Goal: Transaction & Acquisition: Book appointment/travel/reservation

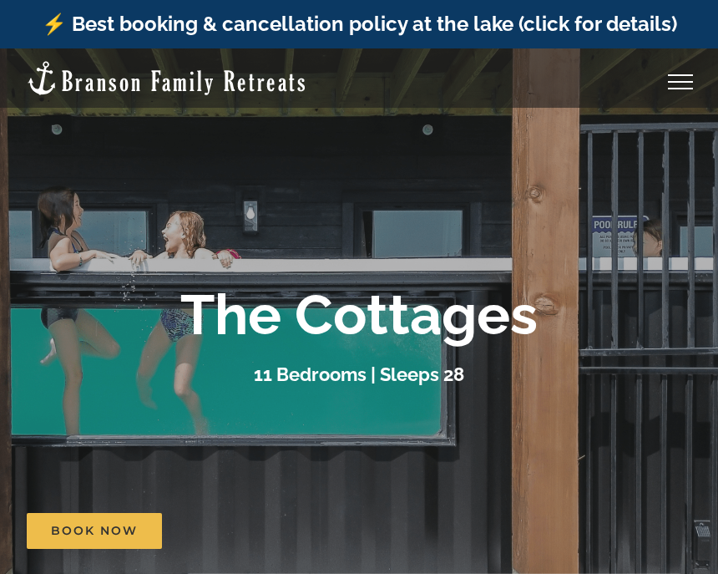
click at [332, 369] on h3 "11 Bedrooms | Sleeps 28" at bounding box center [359, 374] width 210 height 22
click at [336, 322] on b "The Cottages" at bounding box center [358, 314] width 357 height 66
click at [334, 333] on b "The Cottages" at bounding box center [358, 314] width 357 height 66
click at [330, 363] on h3 "11 Bedrooms | Sleeps 28" at bounding box center [359, 374] width 210 height 22
click at [331, 366] on h3 "11 Bedrooms | Sleeps 28" at bounding box center [359, 374] width 210 height 22
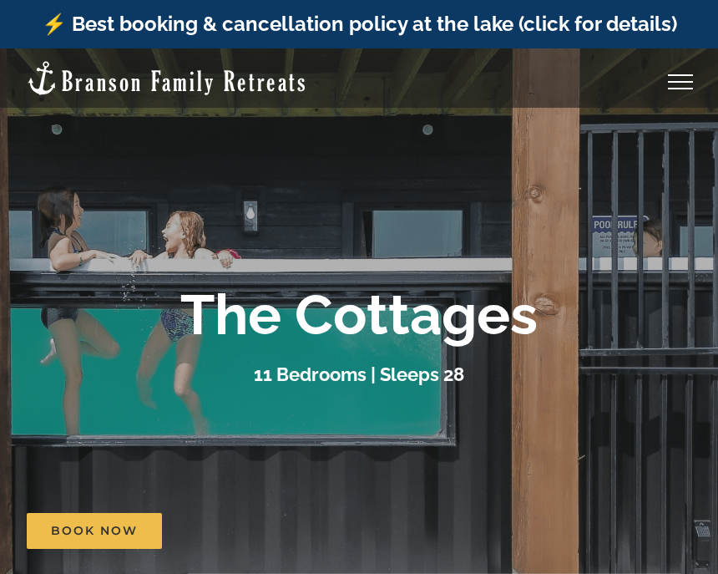
click at [342, 372] on h3 "11 Bedrooms | Sleeps 28" at bounding box center [359, 374] width 210 height 22
click at [360, 375] on h3 "11 Bedrooms | Sleeps 28" at bounding box center [359, 374] width 210 height 22
click at [388, 362] on div "11 Bedrooms | Sleeps 28" at bounding box center [359, 374] width 668 height 29
click at [397, 349] on div "The Cottages 11 Bedrooms | Sleeps 28" at bounding box center [359, 335] width 668 height 108
click at [409, 384] on h3 "11 Bedrooms | Sleeps 28" at bounding box center [359, 374] width 210 height 22
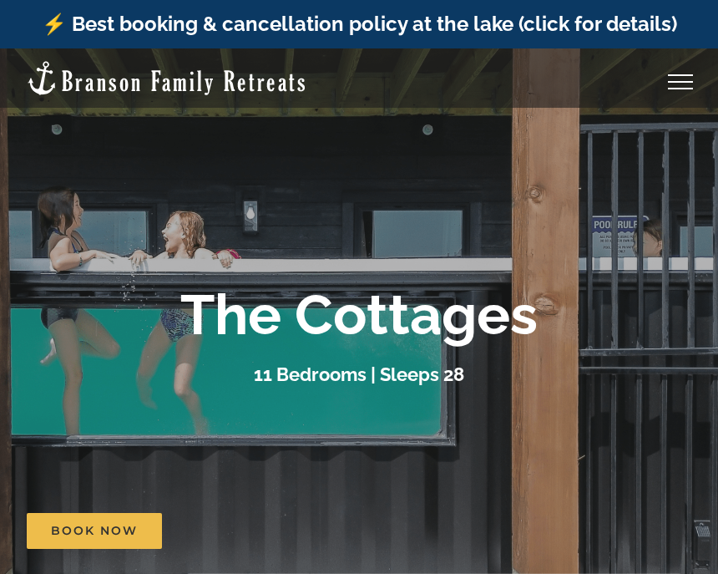
click at [395, 383] on h3 "11 Bedrooms | Sleeps 28" at bounding box center [359, 374] width 210 height 22
click at [366, 369] on h3 "11 Bedrooms | Sleeps 28" at bounding box center [359, 374] width 210 height 22
click at [382, 356] on div "The Cottages 11 Bedrooms | Sleeps 28" at bounding box center [359, 335] width 668 height 108
click at [449, 320] on b "The Cottages" at bounding box center [358, 314] width 357 height 66
click at [427, 386] on div "11 Bedrooms | Sleeps 28" at bounding box center [359, 374] width 668 height 29
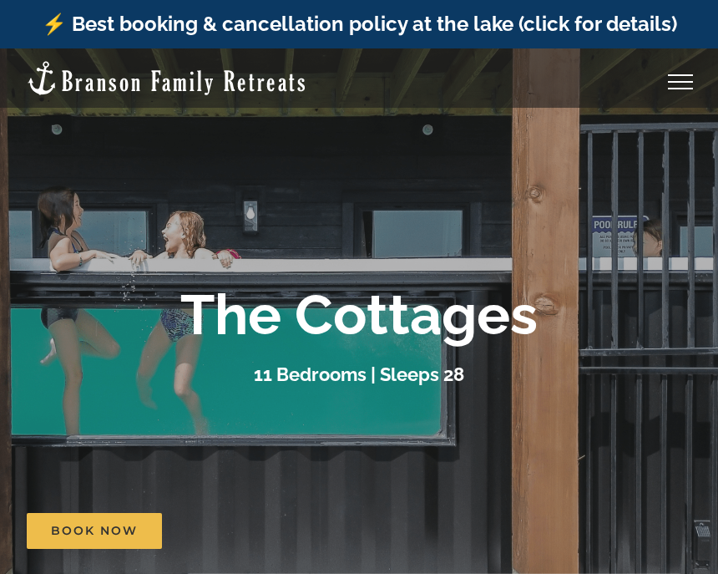
click at [422, 377] on h3 "11 Bedrooms | Sleeps 28" at bounding box center [359, 374] width 210 height 22
click at [377, 367] on h3 "11 Bedrooms | Sleeps 28" at bounding box center [359, 374] width 210 height 22
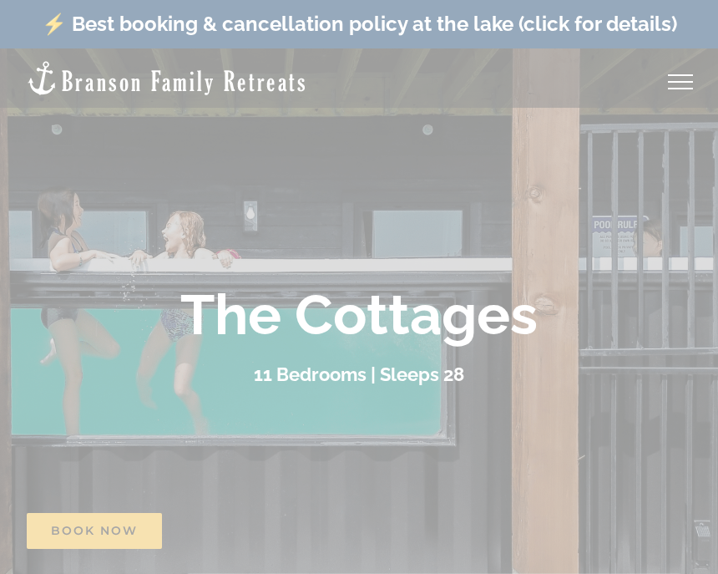
click at [622, 73] on div at bounding box center [359, 287] width 718 height 574
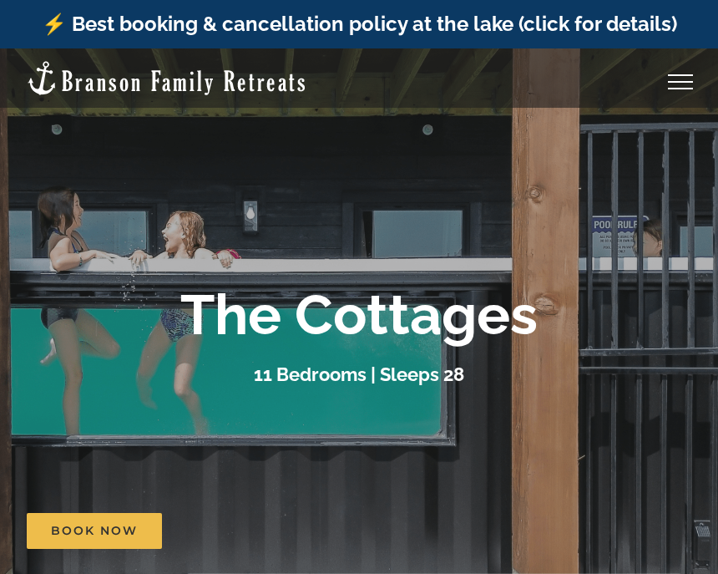
click at [675, 80] on link "Toggle Menu" at bounding box center [680, 81] width 67 height 15
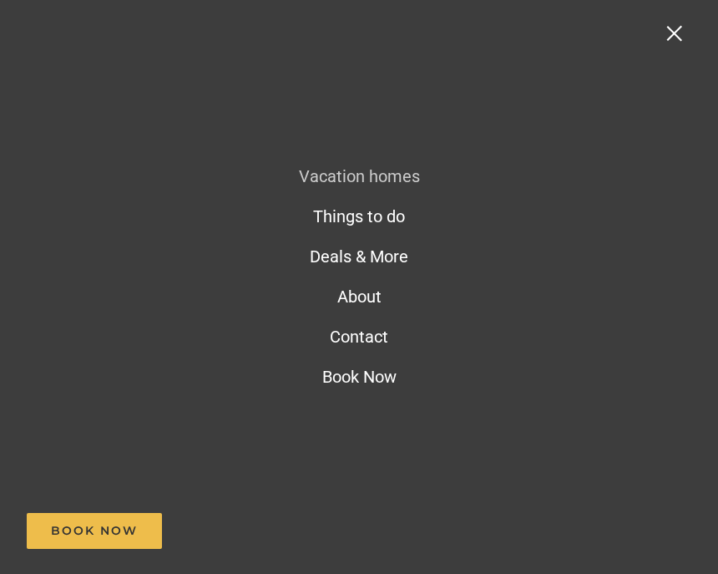
click at [495, 402] on ul "Vacation homes 2 to 3 Bedrooms Mini Camp | 2 Bedrooms Mini Pearl | 2 Bedrooms M…" at bounding box center [359, 276] width 676 height 282
click at [190, 222] on li "Things to do 💡 Blog 🥾 Explore 📚 Get our guides" at bounding box center [359, 216] width 676 height 40
click at [164, 259] on li "Deals & More ✨ BFR Rewards 🎟️ Free tickets" at bounding box center [359, 256] width 676 height 40
click at [157, 312] on li "About 🩷 About us ⚡️ FAQ 📸 Guest photo gallery 🌱 Sustainability 💯 Trust" at bounding box center [359, 296] width 676 height 40
click at [146, 330] on li "Contact" at bounding box center [359, 336] width 676 height 40
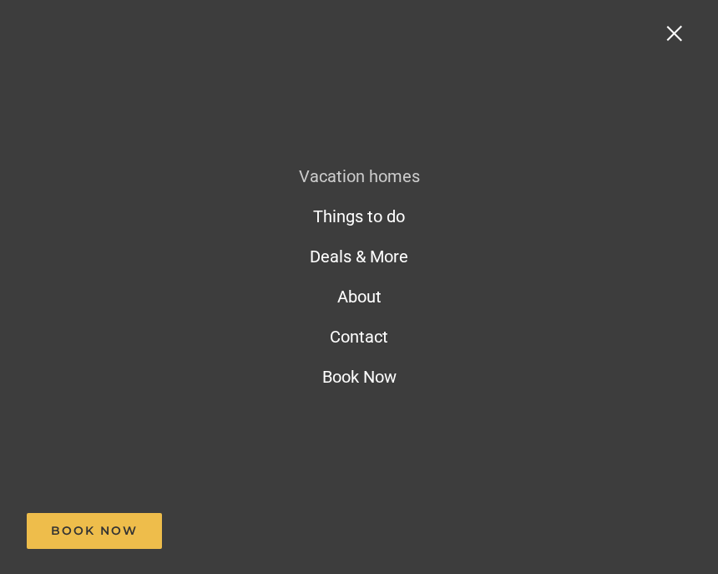
click at [671, 33] on div "Toggle Menu" at bounding box center [674, 32] width 15 height 15
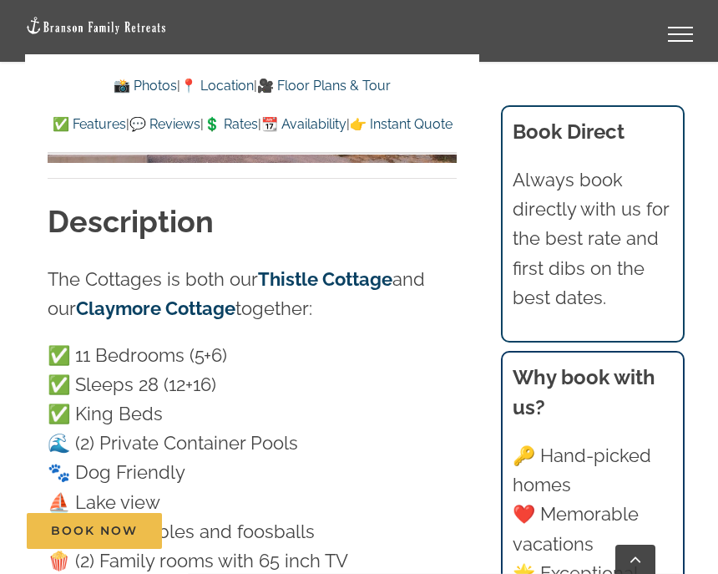
scroll to position [1216, 0]
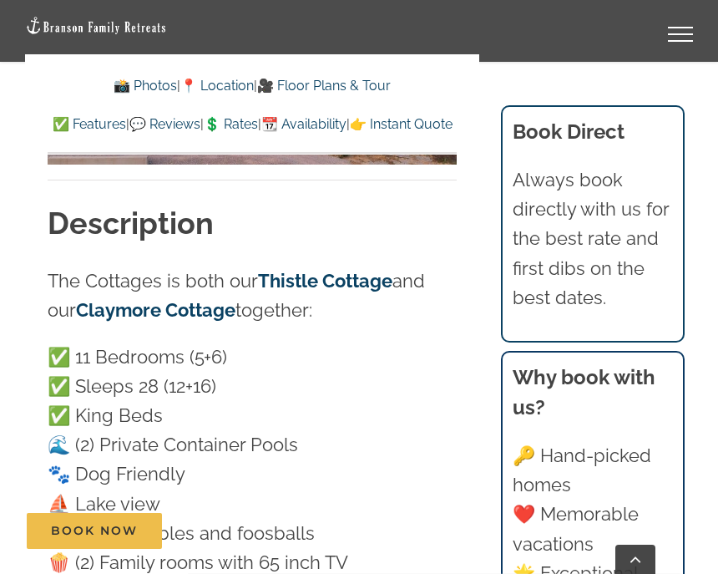
click at [669, 317] on section "Book Direct Always book directly with us for the best rate and first dibs on th…" at bounding box center [593, 223] width 184 height 237
